Goal: Task Accomplishment & Management: Use online tool/utility

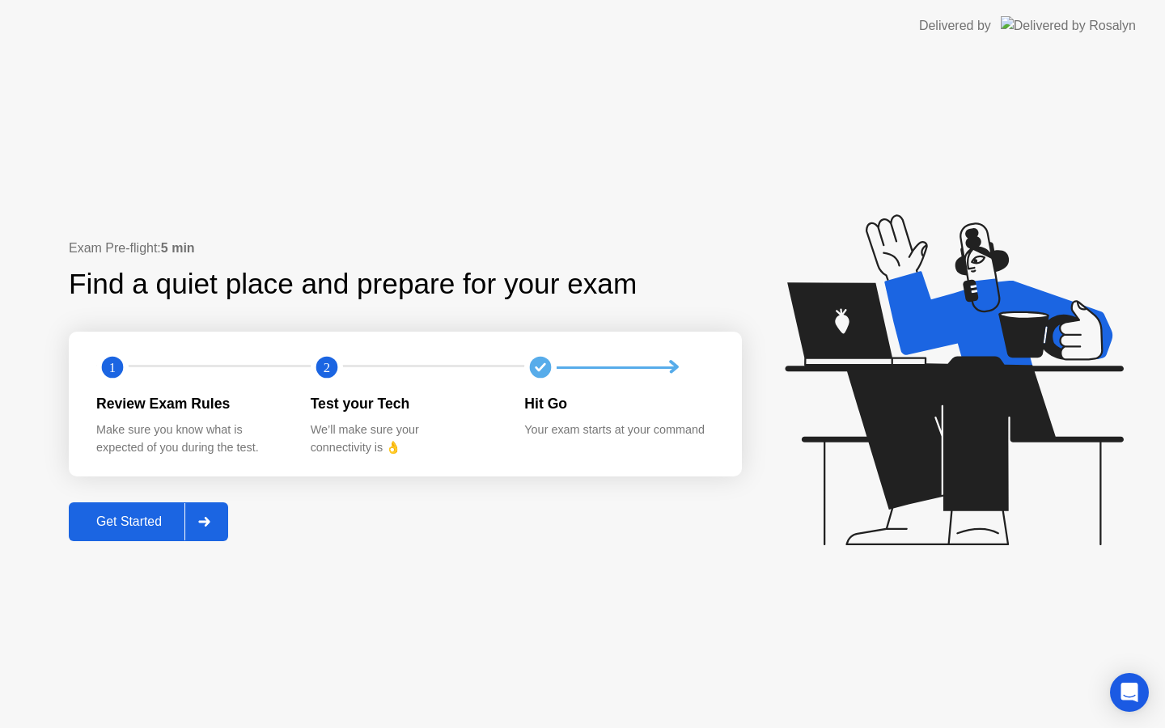
click at [111, 510] on button "Get Started" at bounding box center [148, 521] width 159 height 39
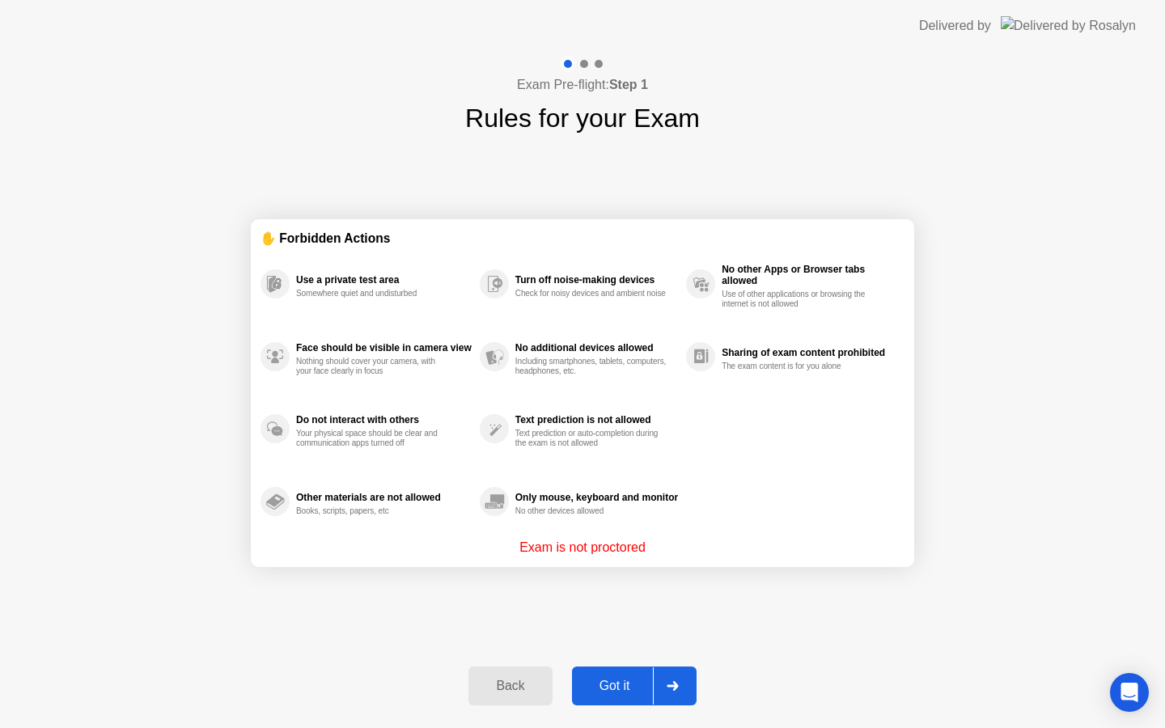
click at [639, 664] on div "Back Got it" at bounding box center [582, 686] width 247 height 74
click at [629, 696] on button "Got it" at bounding box center [634, 686] width 125 height 39
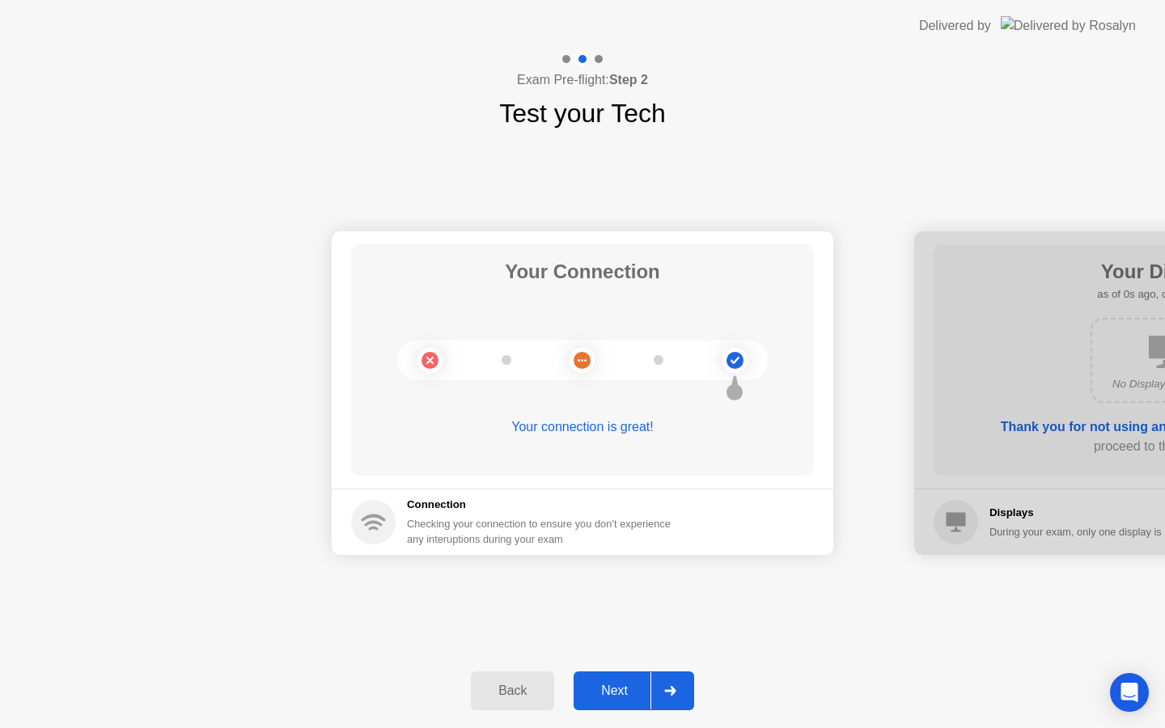
click at [629, 692] on div "Next" at bounding box center [614, 691] width 72 height 15
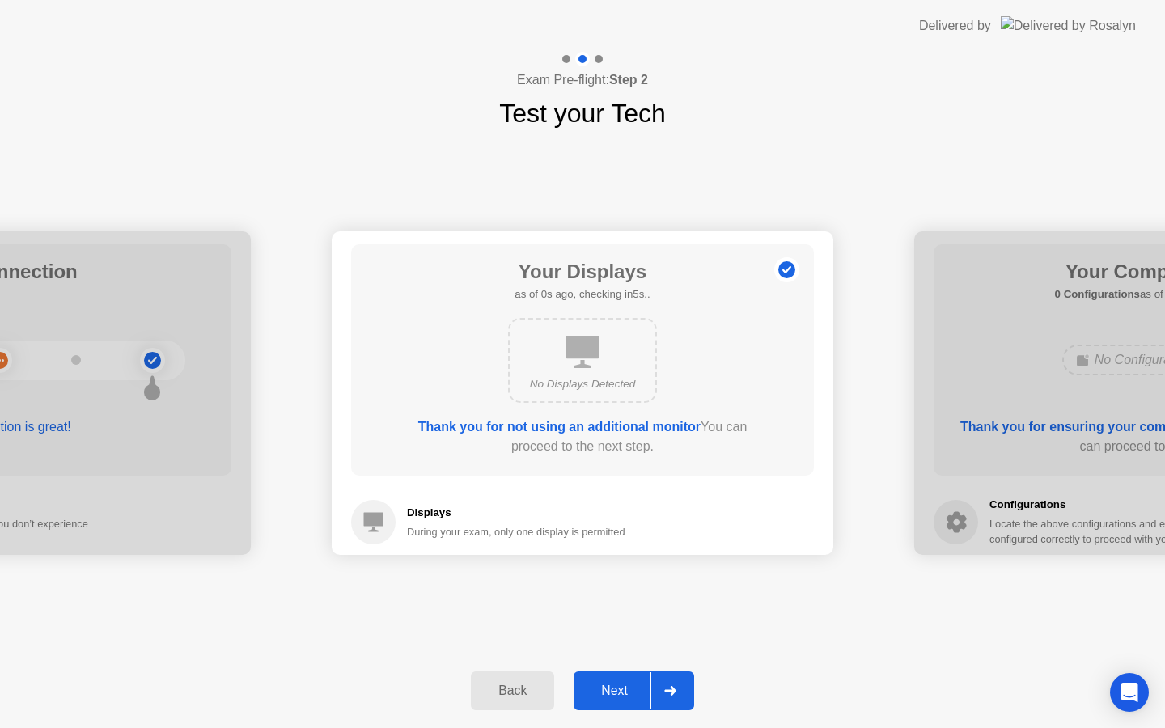
click at [629, 693] on div "Next" at bounding box center [614, 691] width 72 height 15
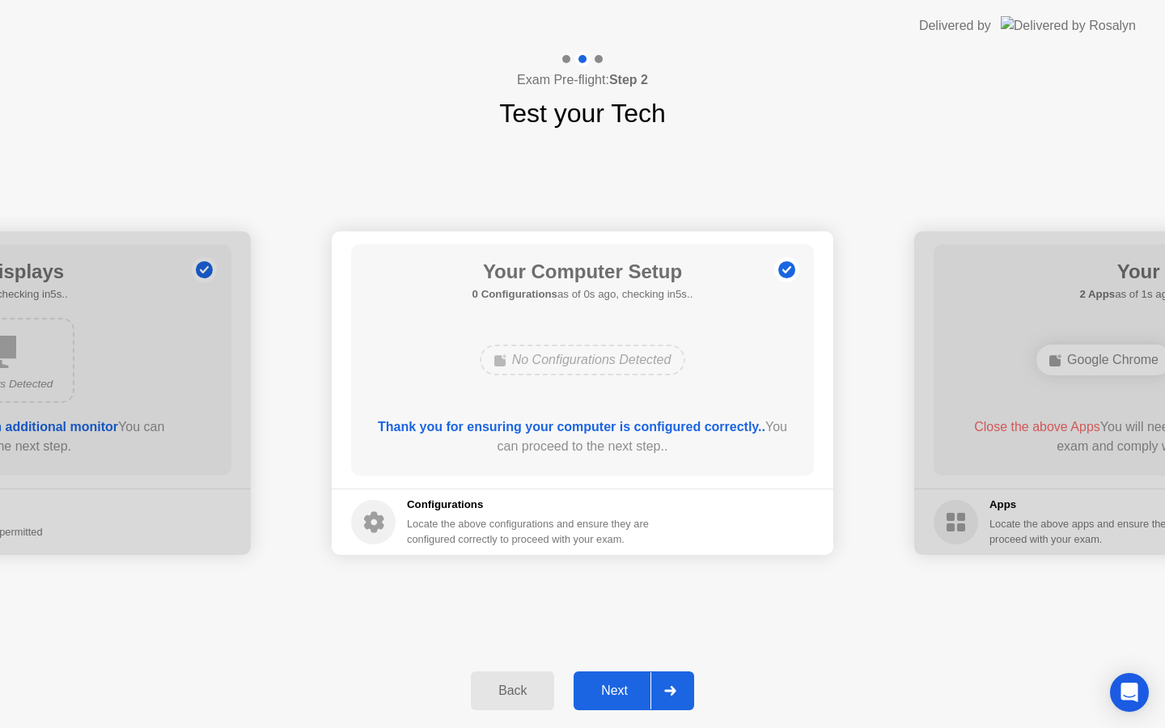
click at [629, 693] on div "Next" at bounding box center [614, 691] width 72 height 15
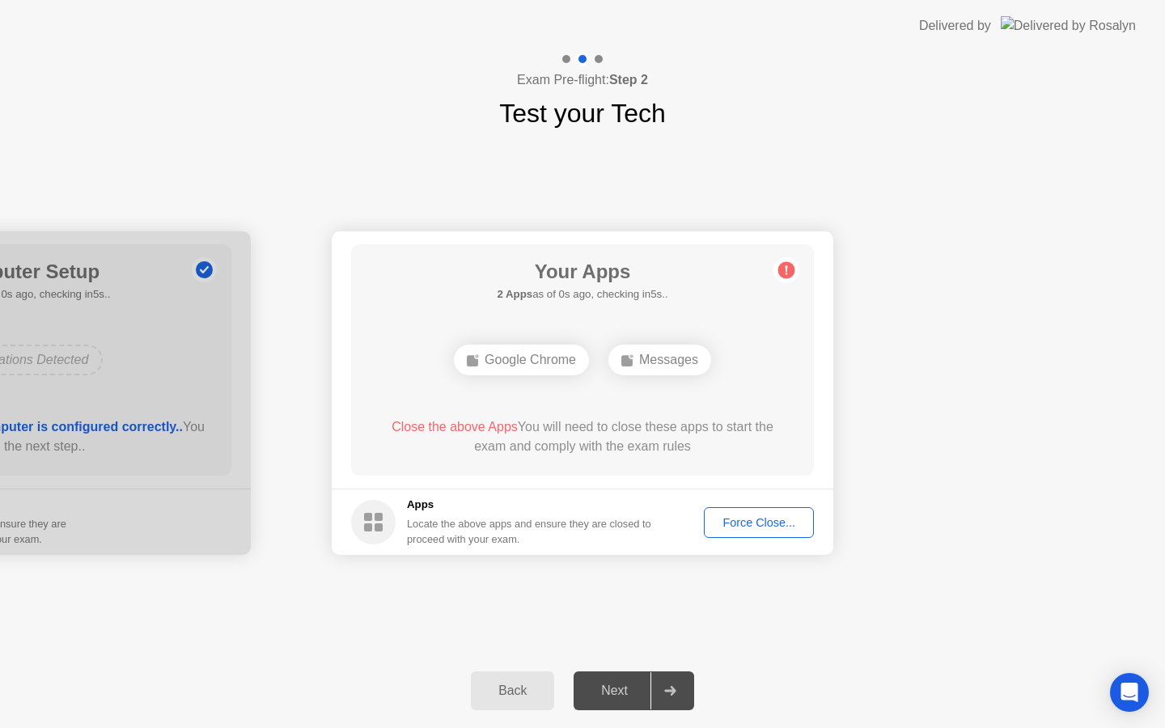
click at [629, 693] on div "Next" at bounding box center [614, 691] width 72 height 15
click at [743, 516] on div "Force Close..." at bounding box center [758, 522] width 99 height 13
click at [734, 518] on div "Force Close..." at bounding box center [758, 522] width 99 height 13
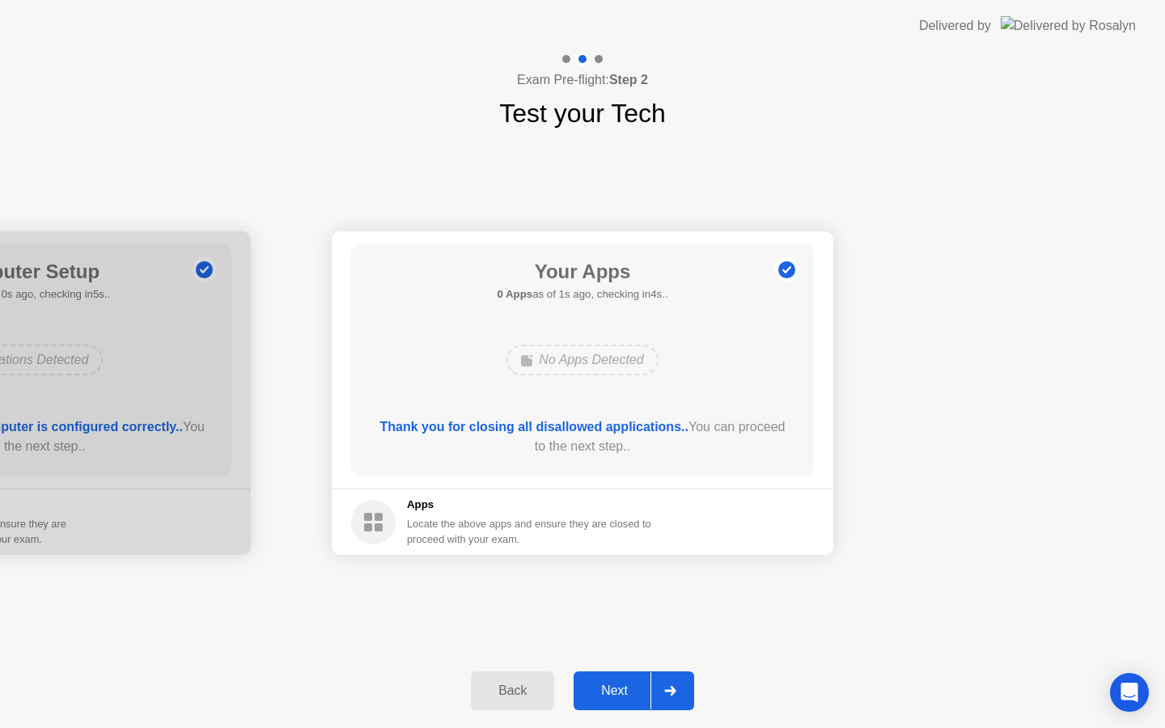
click at [605, 693] on div "Next" at bounding box center [614, 691] width 72 height 15
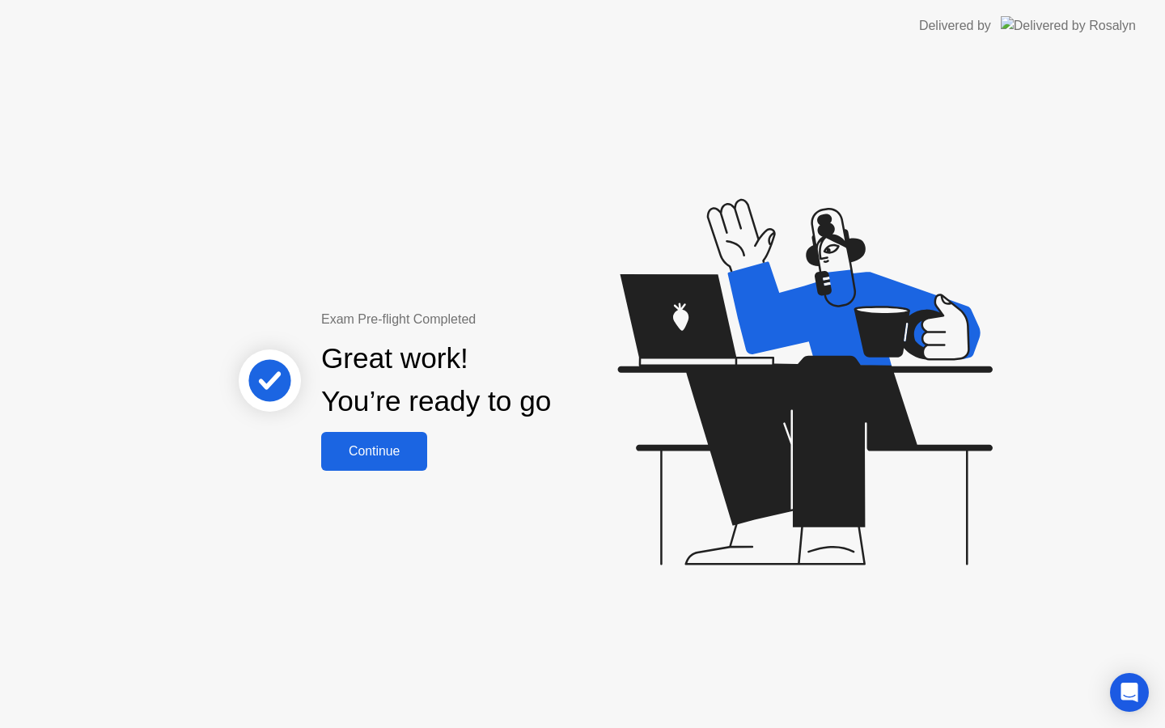
click at [405, 468] on button "Continue" at bounding box center [374, 451] width 106 height 39
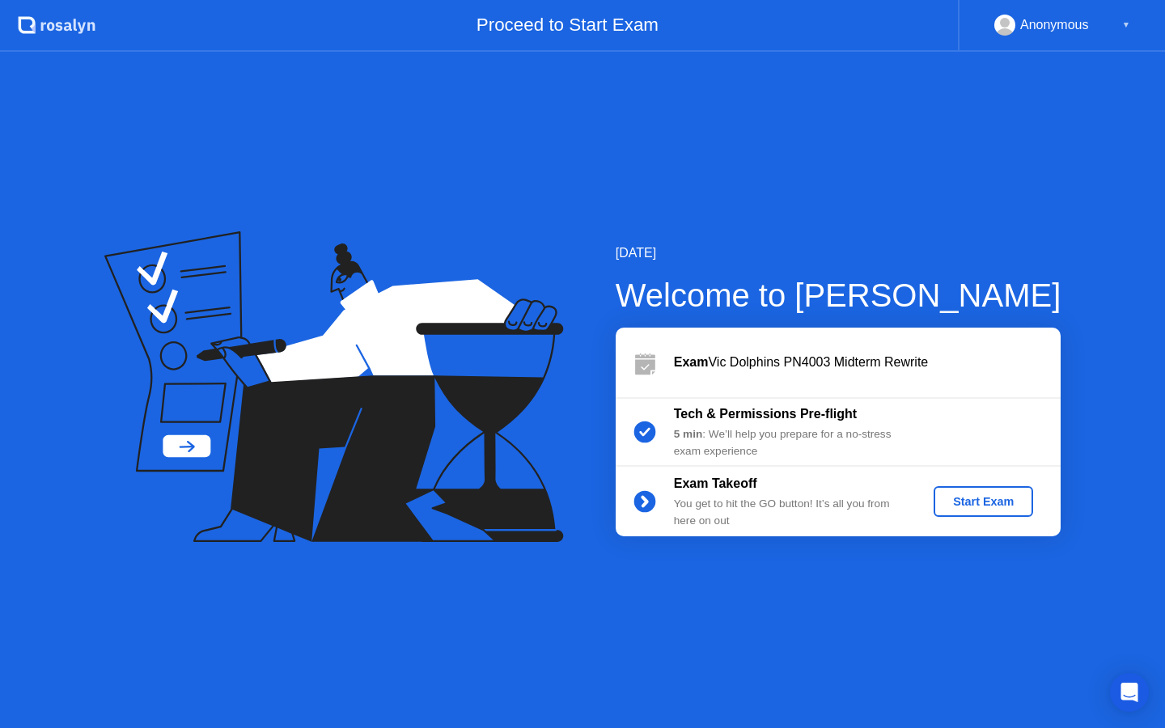
click at [951, 514] on button "Start Exam" at bounding box center [984, 501] width 100 height 31
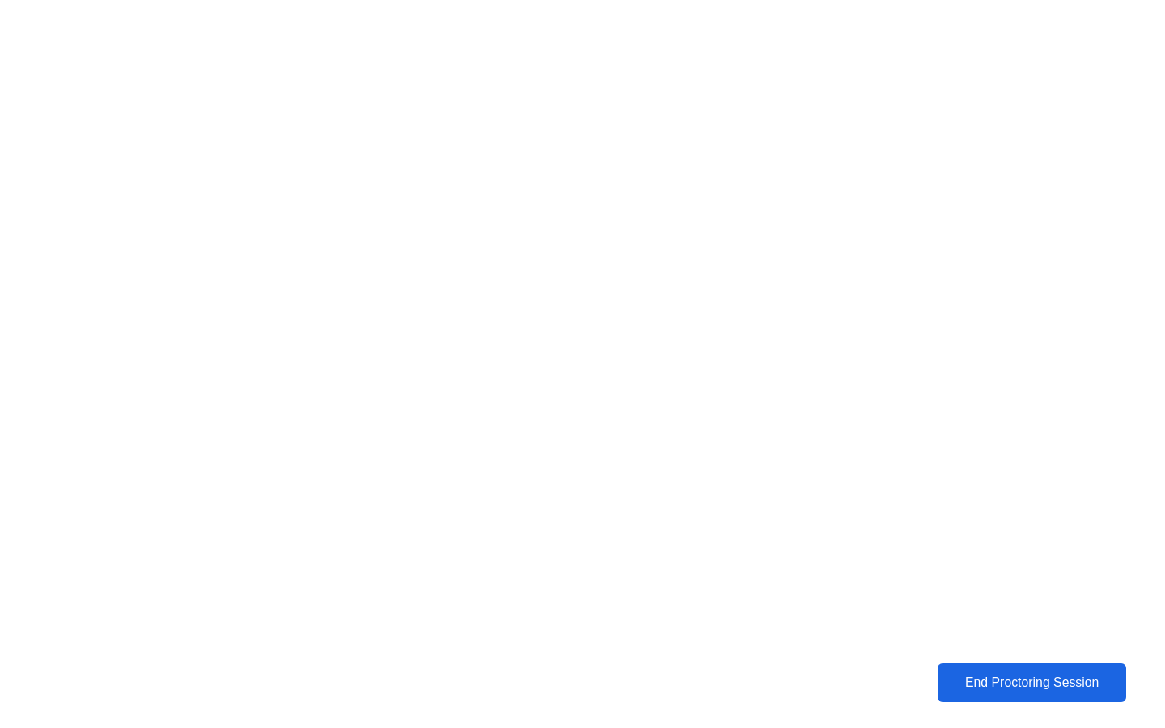
click at [954, 669] on button "End Proctoring Session" at bounding box center [1032, 682] width 188 height 39
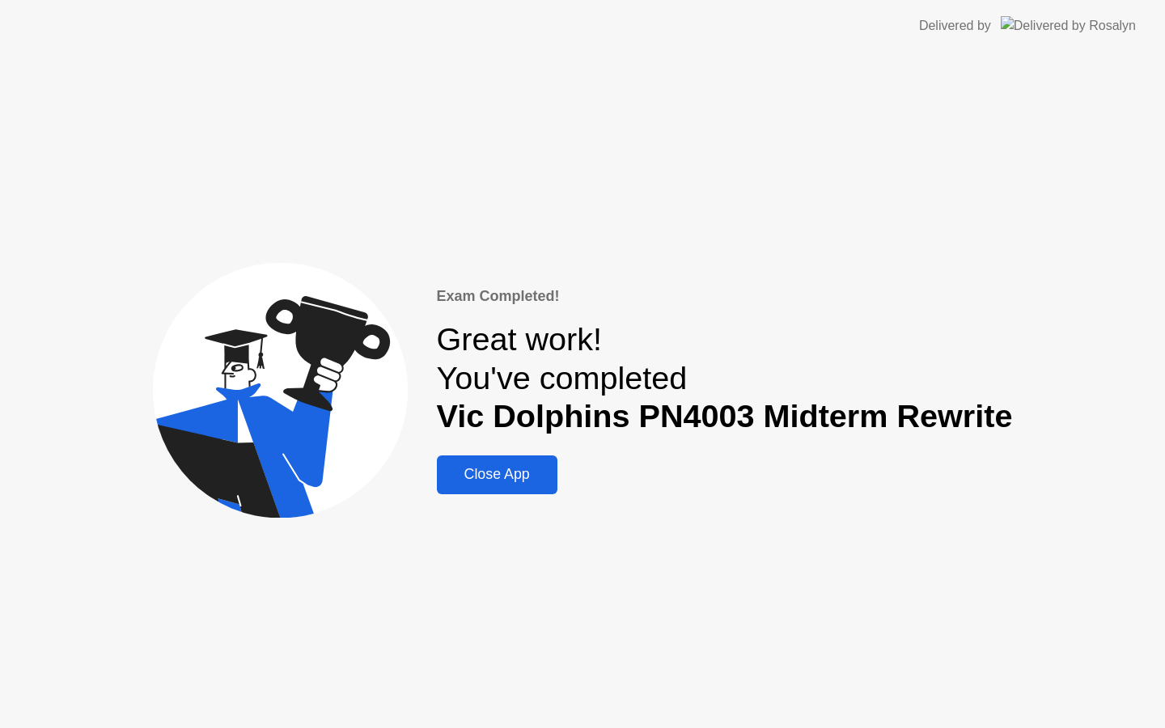
click at [500, 488] on button "Close App" at bounding box center [497, 474] width 121 height 39
